Goal: Task Accomplishment & Management: Use online tool/utility

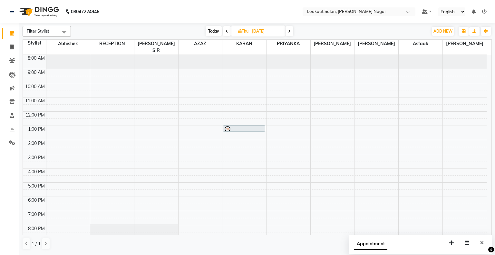
scroll to position [24, 0]
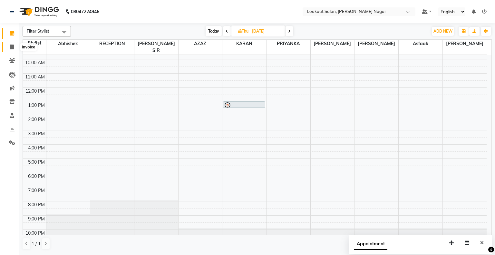
click at [12, 47] on icon at bounding box center [12, 47] width 4 height 5
select select "150"
select select "service"
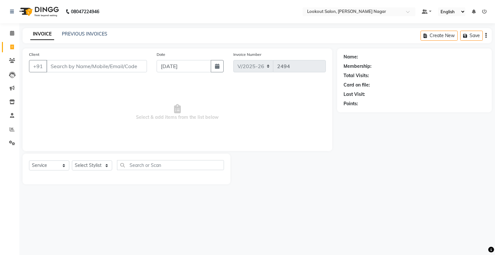
click at [66, 64] on input "Client" at bounding box center [96, 66] width 101 height 12
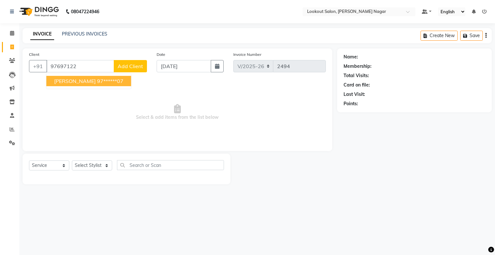
click at [58, 81] on span "[PERSON_NAME]" at bounding box center [75, 81] width 42 height 6
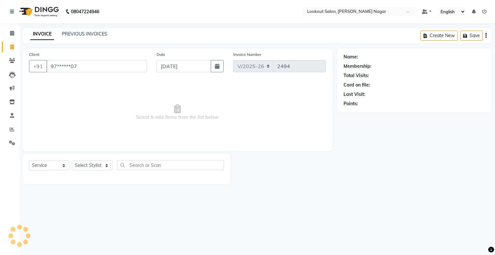
type input "97******07"
select select "1: Object"
